Goal: Check status: Check status

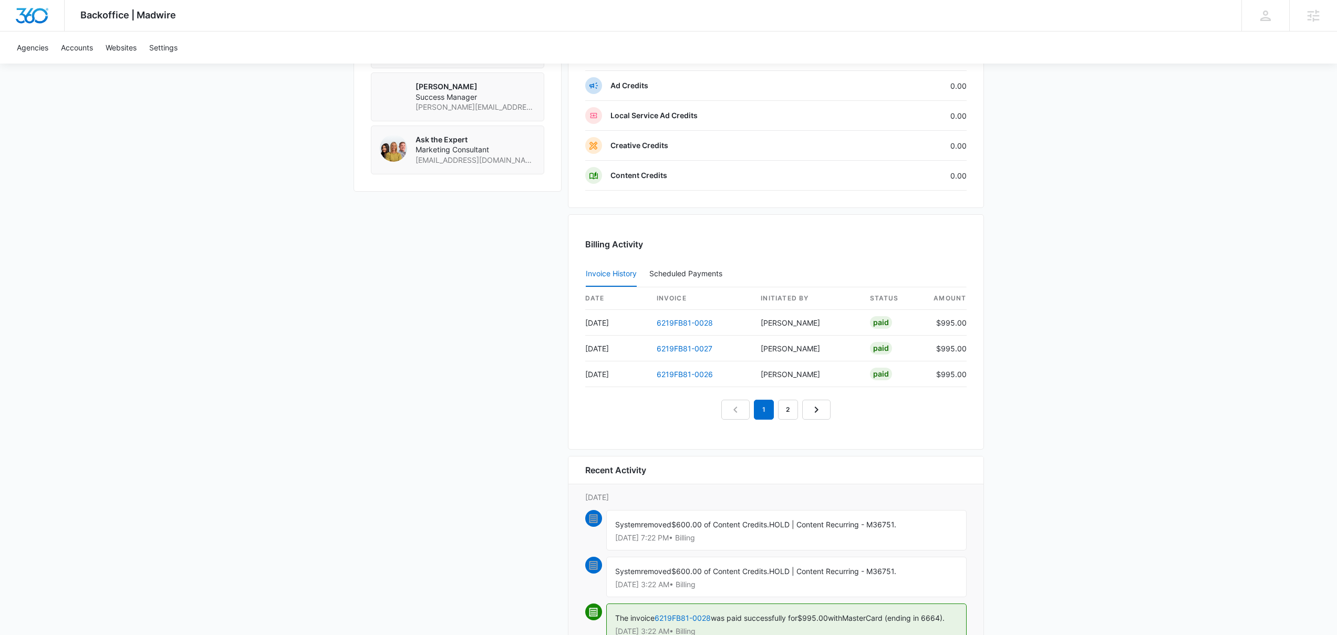
scroll to position [695, 0]
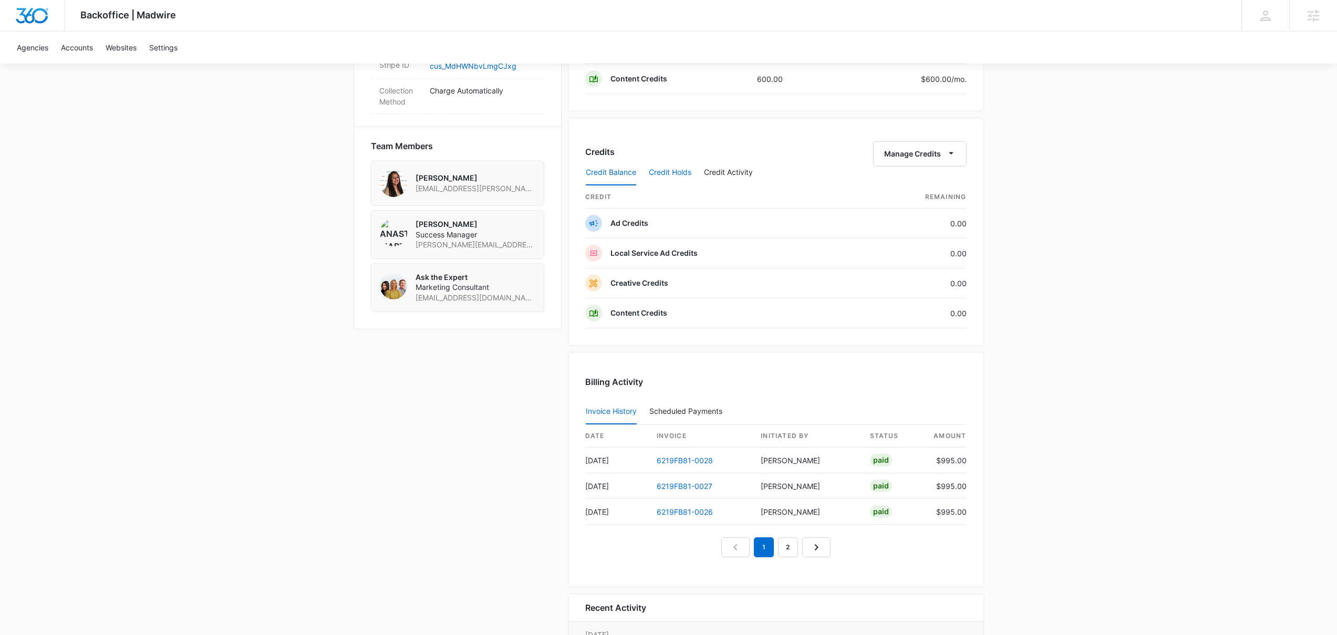
click at [676, 174] on button "Credit Holds" at bounding box center [670, 172] width 43 height 25
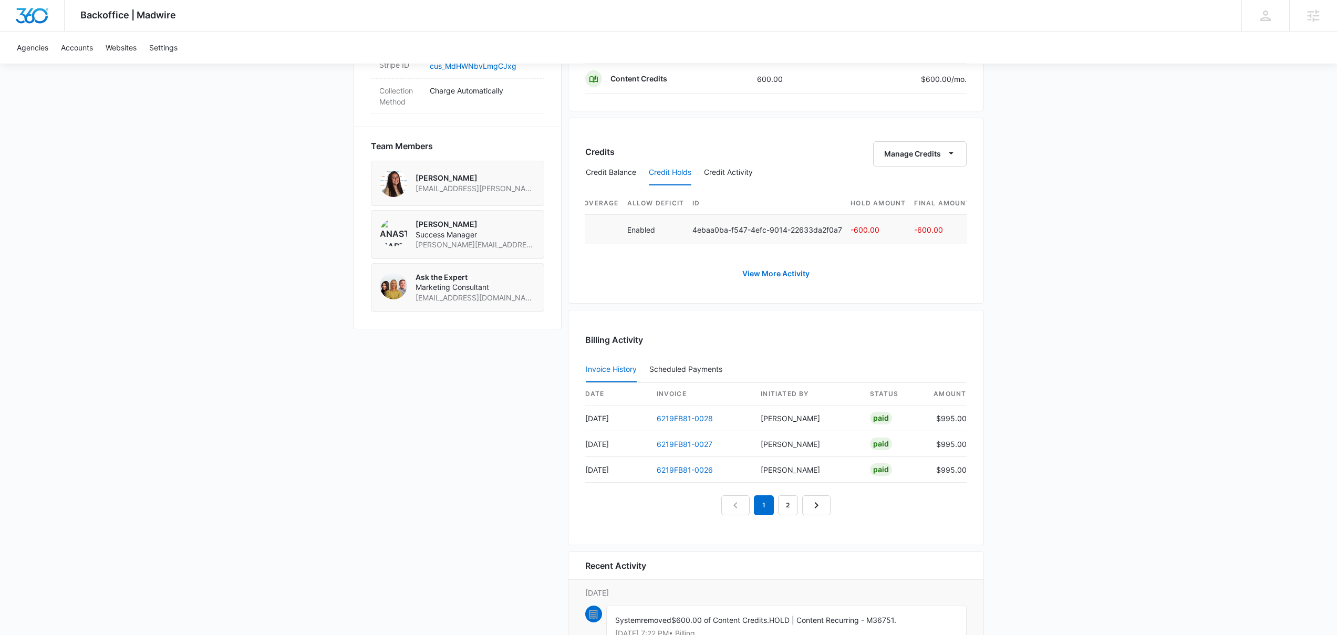
scroll to position [0, 421]
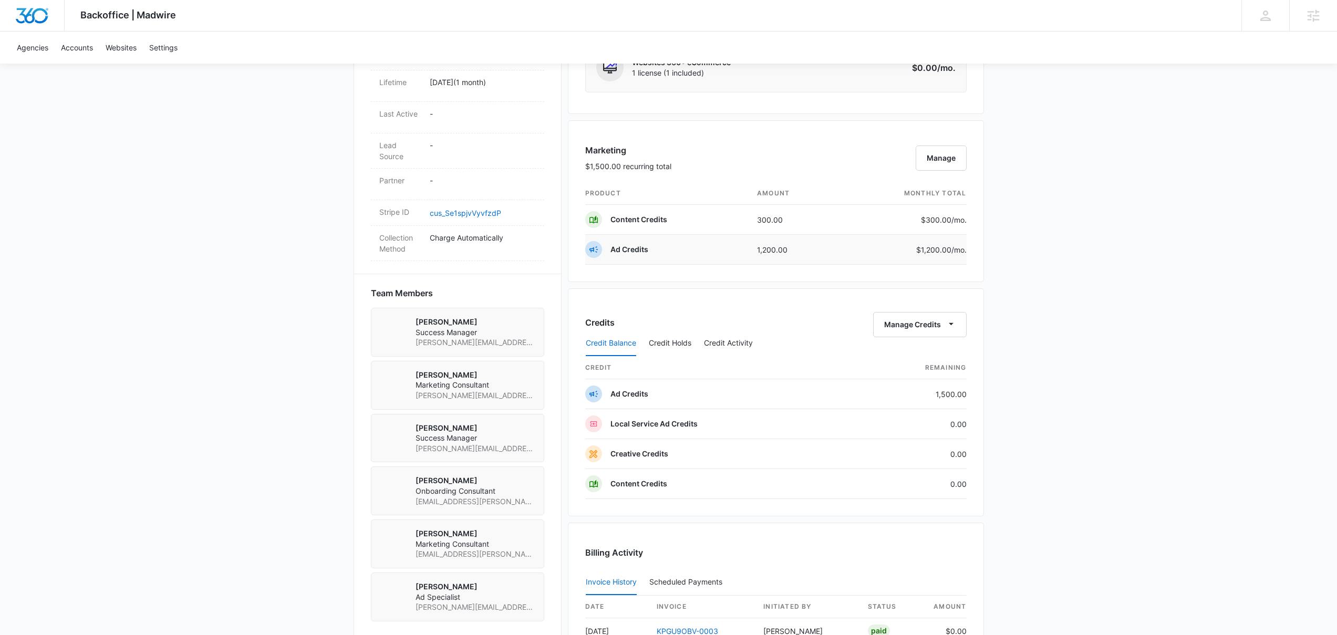
scroll to position [612, 0]
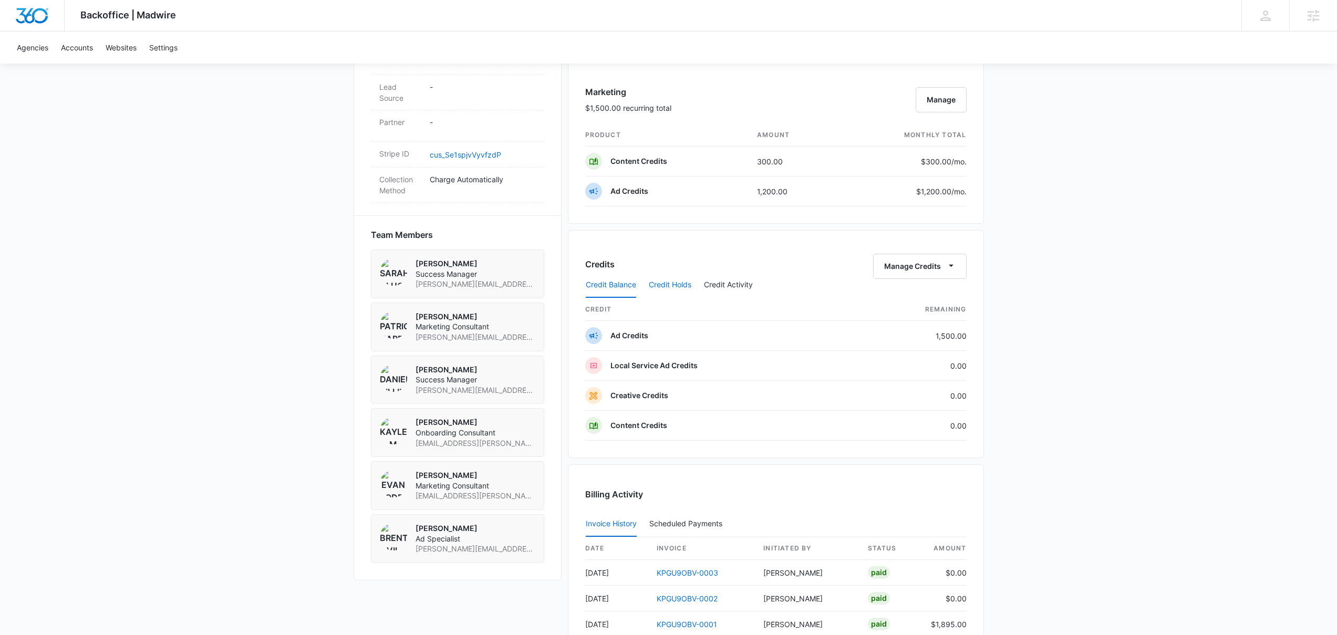
click at [674, 284] on button "Credit Holds" at bounding box center [670, 285] width 43 height 25
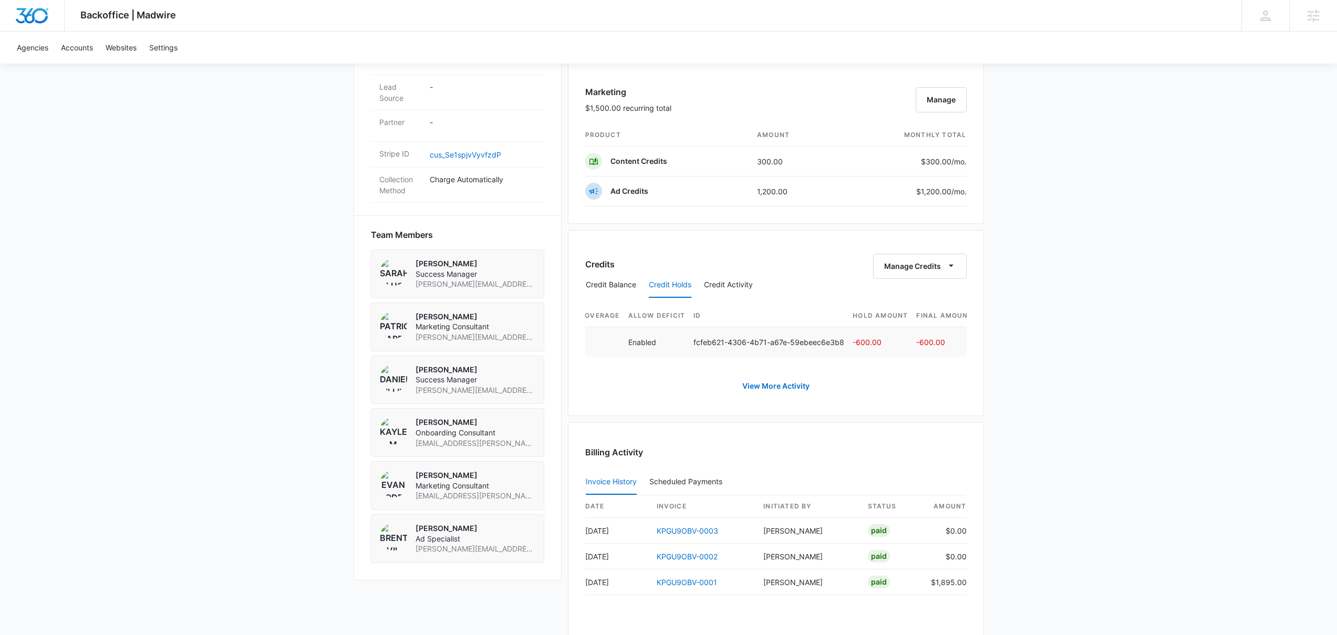
scroll to position [0, 535]
